Goal: Check status: Check status

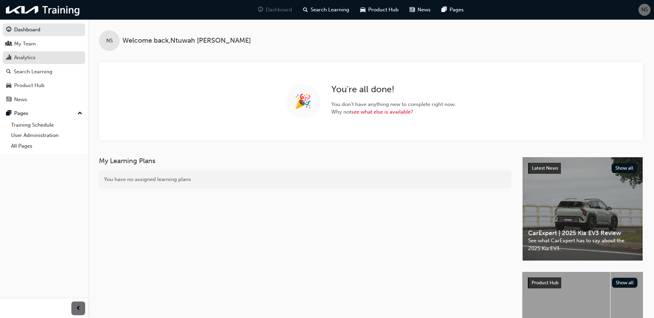
click at [47, 60] on div "Analytics" at bounding box center [43, 57] width 75 height 9
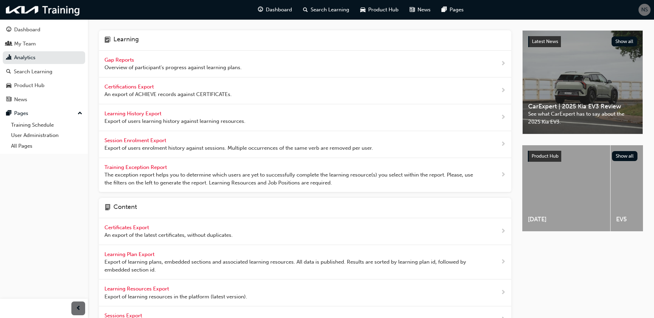
click at [121, 61] on span "Gap Reports" at bounding box center [119, 60] width 31 height 6
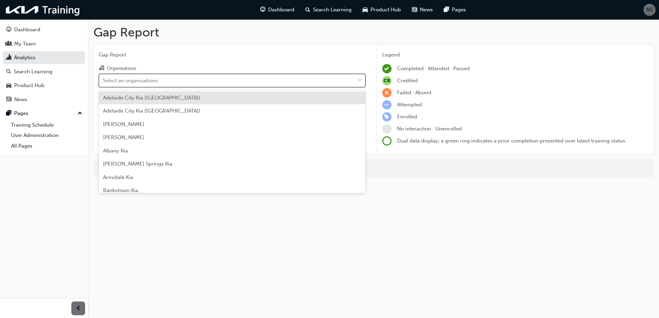
click at [255, 75] on div "Select an organisations" at bounding box center [226, 80] width 255 height 12
click at [103, 77] on input "Organisations option [GEOGRAPHIC_DATA] ([GEOGRAPHIC_DATA]) focused, 1 of 156. 1…" at bounding box center [103, 80] width 1 height 6
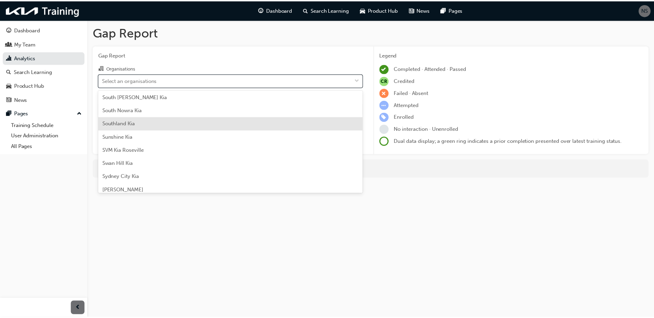
scroll to position [1723, 0]
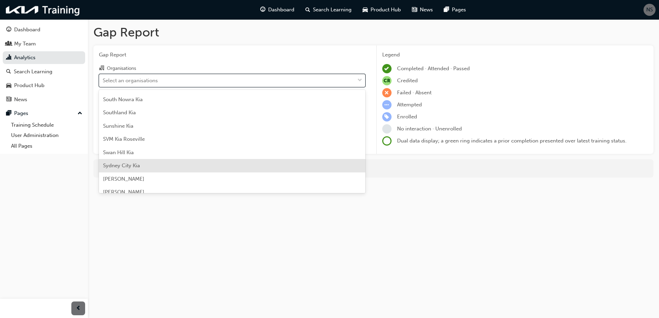
click at [143, 162] on div "Sydney City Kia" at bounding box center [232, 165] width 266 height 13
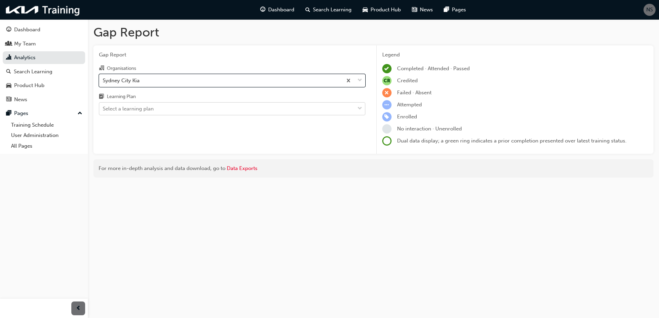
click at [130, 107] on div "Select a learning plan" at bounding box center [128, 109] width 51 height 8
click at [103, 107] on input "Learning Plan Select a learning plan" at bounding box center [103, 109] width 1 height 6
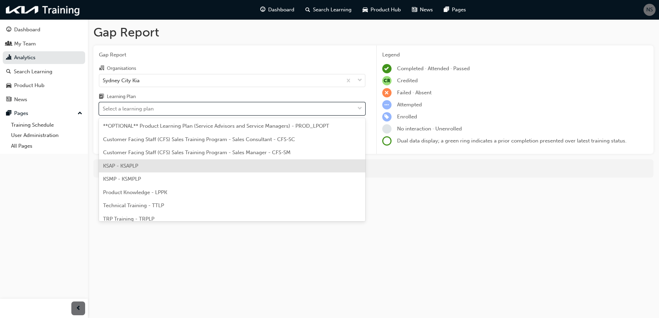
click at [126, 163] on span "KSAP - KSAPLP" at bounding box center [120, 166] width 35 height 6
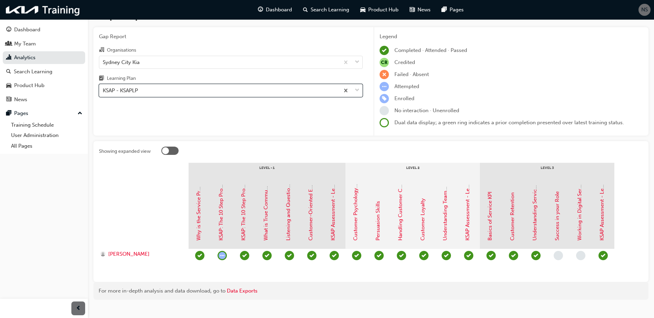
scroll to position [28, 0]
